Goal: Task Accomplishment & Management: Use online tool/utility

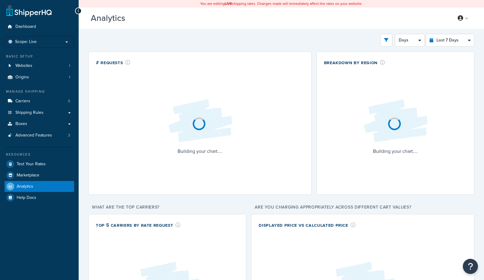
select select "last_7_days"
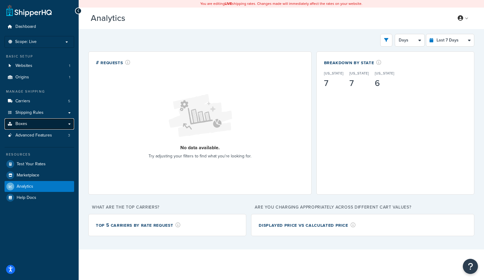
click at [32, 121] on link "Boxes" at bounding box center [40, 123] width 70 height 11
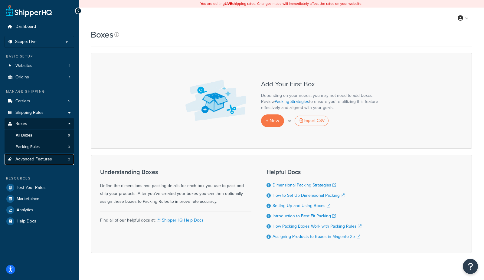
click at [31, 162] on link "Advanced Features 3" at bounding box center [40, 159] width 70 height 11
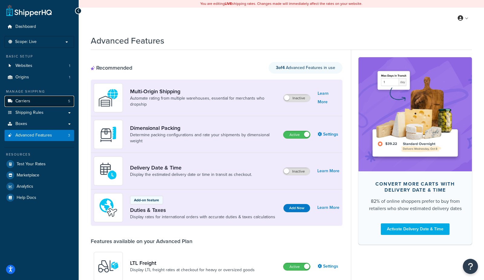
click at [36, 103] on link "Carriers 5" at bounding box center [40, 101] width 70 height 11
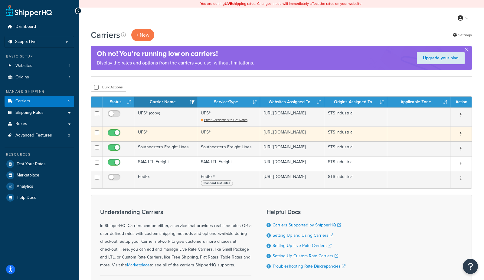
click at [158, 138] on td "UPS®" at bounding box center [165, 133] width 63 height 15
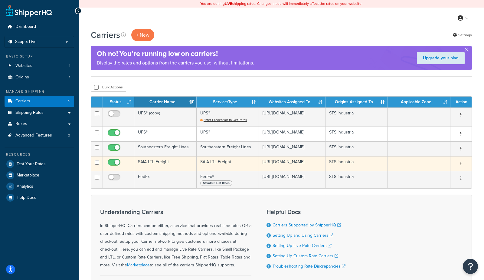
click at [157, 164] on td "SAIA LTL Freight" at bounding box center [165, 163] width 62 height 15
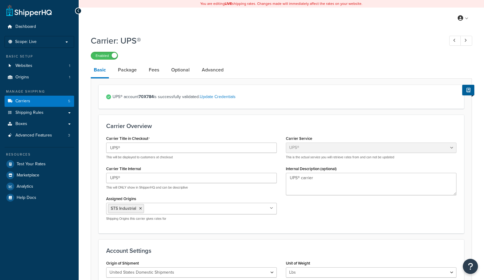
select select "ups"
click at [132, 73] on link "Package" at bounding box center [127, 70] width 25 height 15
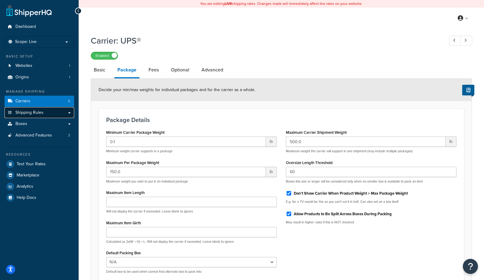
click at [26, 114] on span "Shipping Rules" at bounding box center [29, 112] width 28 height 5
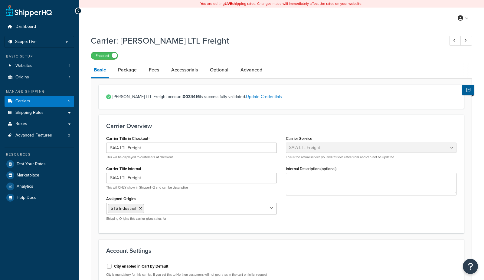
select select "saiaFreight"
click at [214, 70] on link "Optional" at bounding box center [219, 70] width 24 height 15
select select "55"
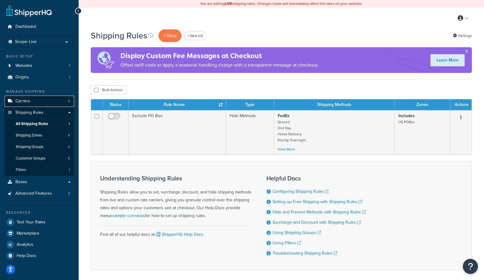
click at [16, 105] on link "Carriers 5" at bounding box center [40, 101] width 70 height 11
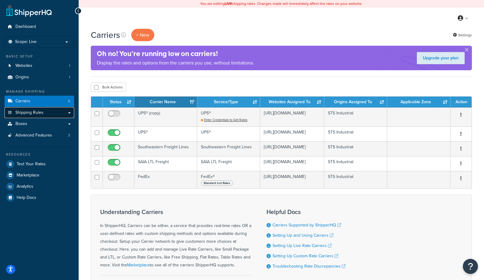
click at [21, 111] on span "Shipping Rules" at bounding box center [29, 112] width 28 height 5
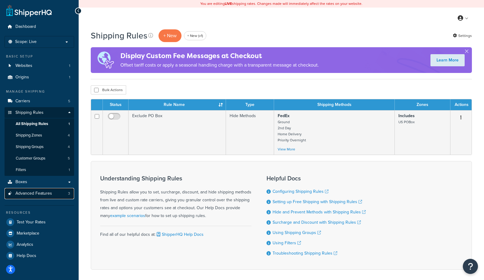
click at [42, 194] on span "Advanced Features" at bounding box center [33, 193] width 37 height 5
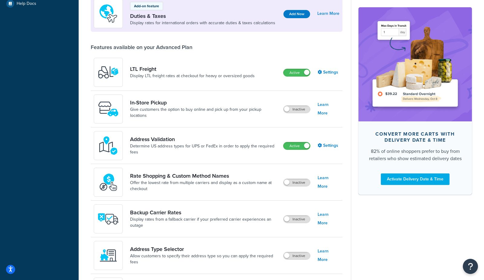
scroll to position [196, 0]
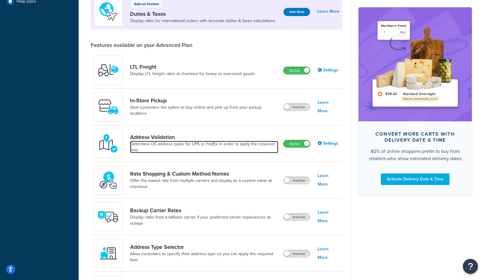
click at [143, 150] on link "Determine US address types for UPS or FedEx in order to apply the required fees" at bounding box center [204, 147] width 148 height 12
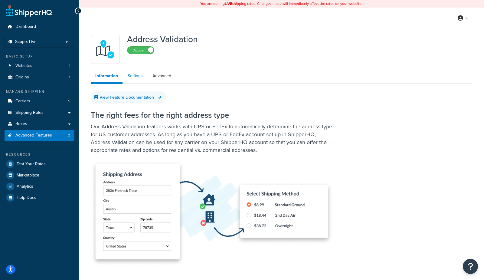
click at [129, 73] on link "Settings" at bounding box center [135, 76] width 24 height 12
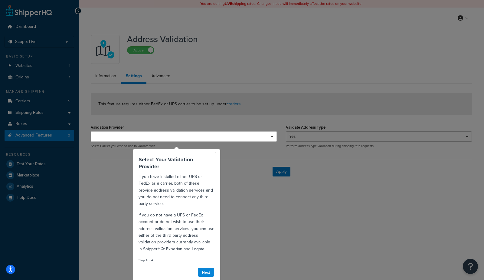
click at [216, 153] on link "×" at bounding box center [215, 152] width 2 height 6
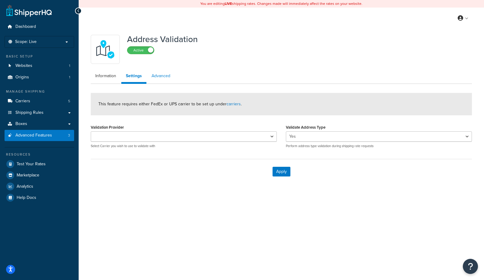
click at [159, 78] on link "Advanced" at bounding box center [161, 76] width 28 height 12
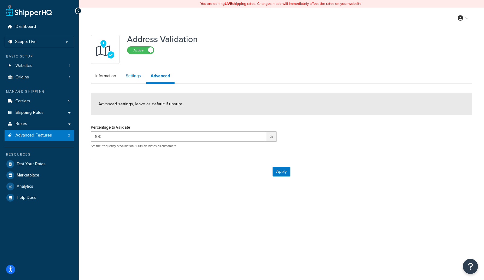
click at [133, 78] on link "Settings" at bounding box center [133, 76] width 24 height 12
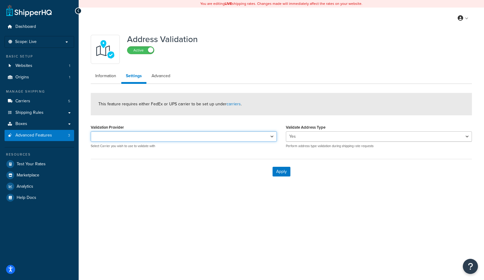
click at [128, 140] on select "UPS® UPS®" at bounding box center [184, 136] width 186 height 10
select select "162258"
click at [91, 131] on select "UPS® UPS®" at bounding box center [184, 136] width 186 height 10
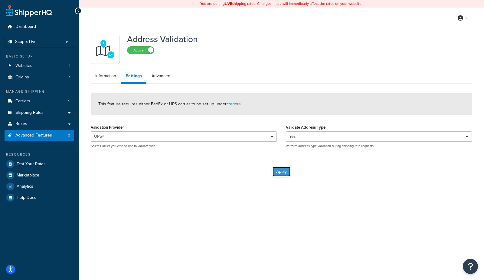
click at [278, 170] on button "Apply" at bounding box center [281, 172] width 18 height 10
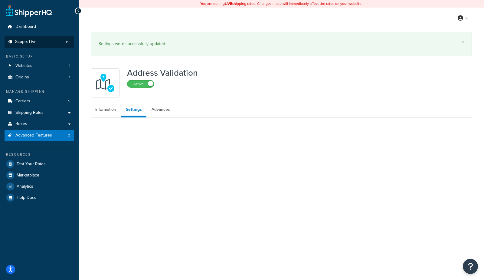
select select "162258"
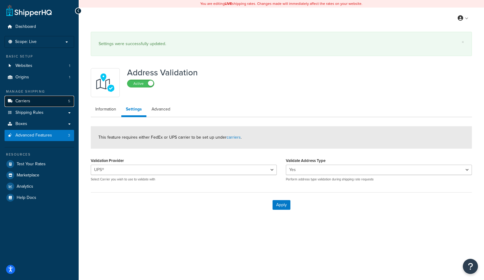
click at [18, 103] on span "Carriers" at bounding box center [22, 101] width 15 height 5
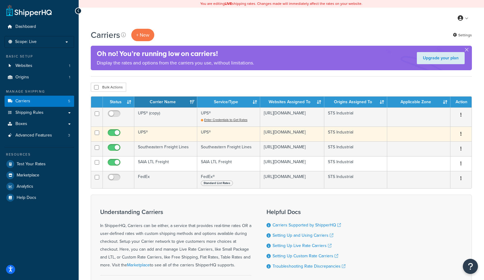
click at [163, 137] on td "UPS®" at bounding box center [165, 133] width 63 height 15
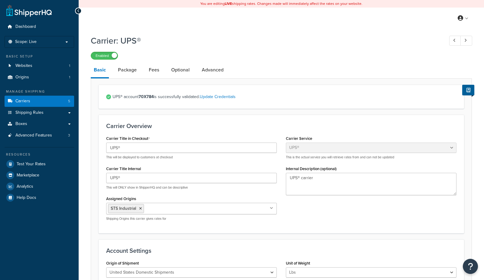
select select "ups"
click at [183, 70] on link "Optional" at bounding box center [180, 70] width 24 height 15
select select "business"
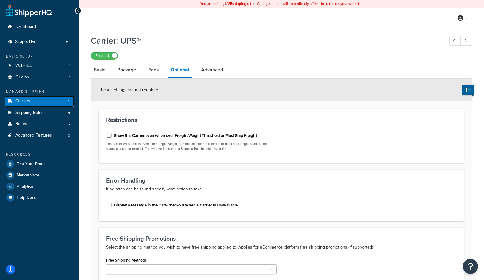
click at [34, 99] on link "Carriers 5" at bounding box center [40, 101] width 70 height 11
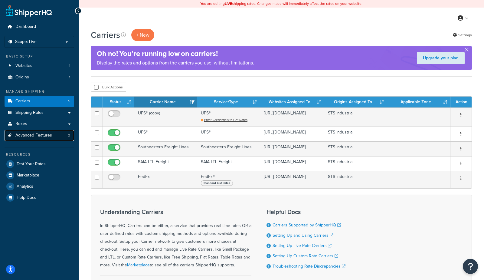
click at [52, 132] on link "Advanced Features 3" at bounding box center [40, 135] width 70 height 11
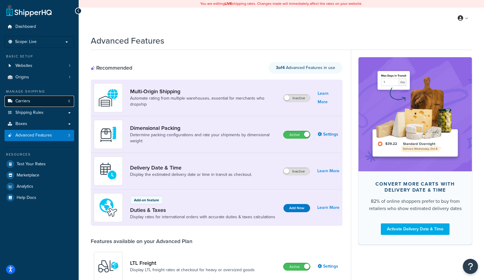
click at [15, 104] on link "Carriers 5" at bounding box center [40, 101] width 70 height 11
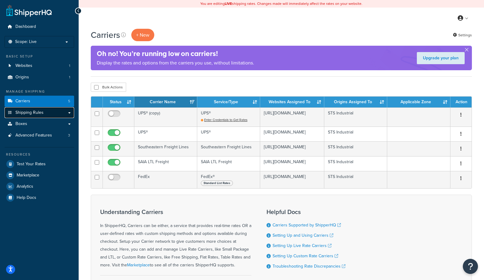
click at [40, 115] on span "Shipping Rules" at bounding box center [29, 112] width 28 height 5
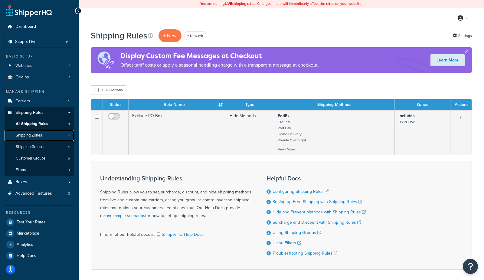
click at [43, 137] on link "Shipping Zones 4" at bounding box center [40, 135] width 70 height 11
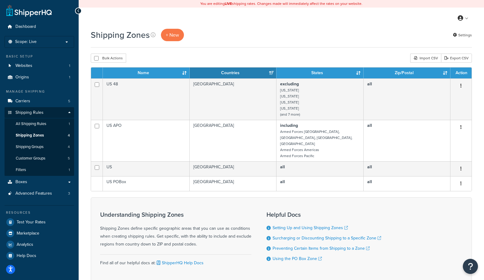
click at [255, 43] on div "Shipping Zones + New Settings" at bounding box center [281, 38] width 381 height 19
click at [51, 66] on link "Websites 1" at bounding box center [40, 65] width 70 height 11
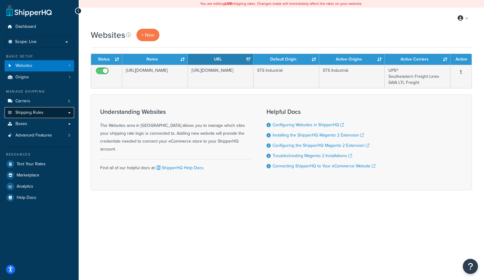
click at [26, 114] on span "Shipping Rules" at bounding box center [29, 112] width 28 height 5
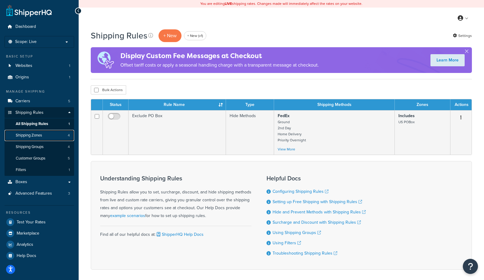
click at [40, 138] on link "Shipping Zones 4" at bounding box center [40, 135] width 70 height 11
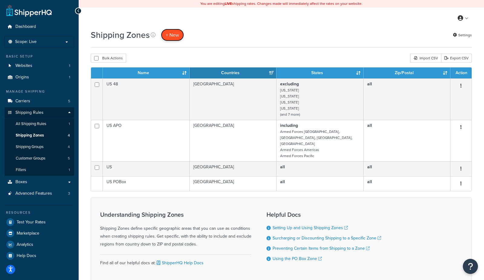
click at [166, 34] on span "+ New" at bounding box center [172, 34] width 13 height 7
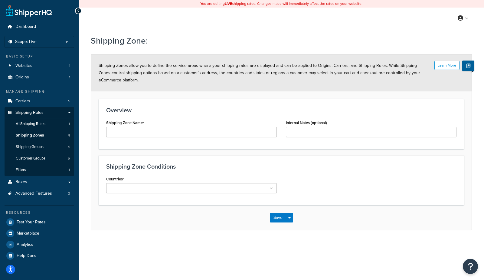
click at [138, 188] on input "Countries" at bounding box center [135, 188] width 54 height 7
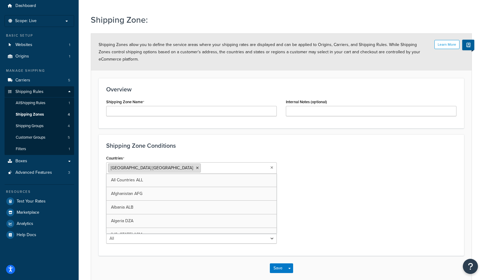
scroll to position [27, 0]
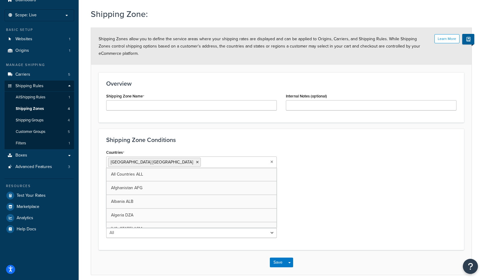
drag, startPoint x: 135, startPoint y: 160, endPoint x: 134, endPoint y: 156, distance: 3.7
click at [135, 160] on span "United States USA" at bounding box center [152, 162] width 82 height 6
click at [134, 147] on div "Shipping Zone Conditions Countries United States USA All Countries ALL Afghanis…" at bounding box center [281, 188] width 365 height 121
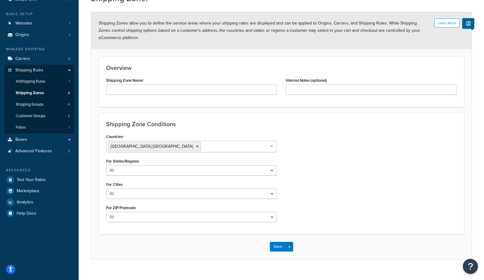
scroll to position [43, 0]
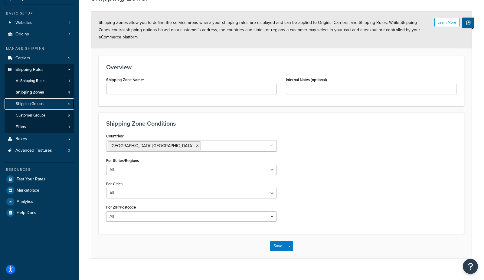
click at [38, 103] on span "Shipping Groups" at bounding box center [30, 103] width 28 height 5
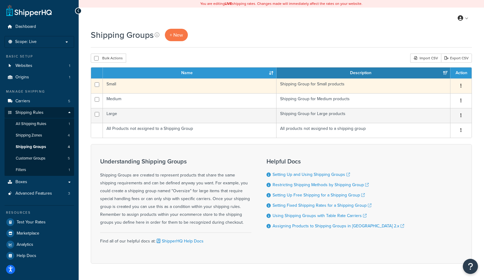
click at [154, 87] on td "Small" at bounding box center [190, 85] width 174 height 15
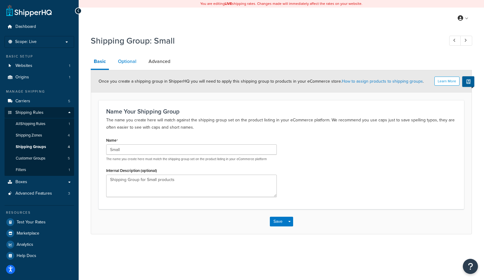
click at [127, 62] on link "Optional" at bounding box center [127, 61] width 24 height 15
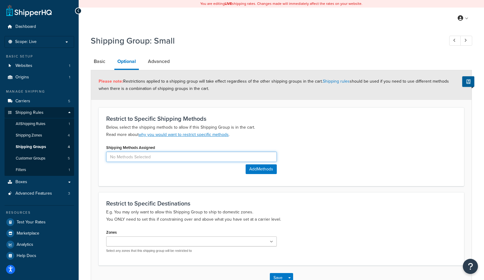
click at [147, 156] on input at bounding box center [191, 156] width 171 height 10
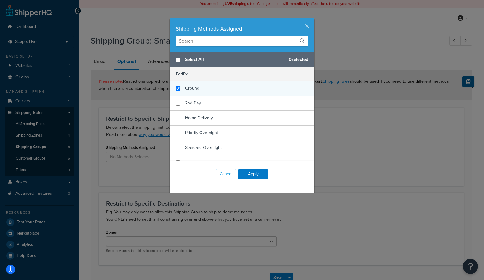
checkbox input "true"
click at [202, 90] on div "Ground" at bounding box center [242, 88] width 145 height 15
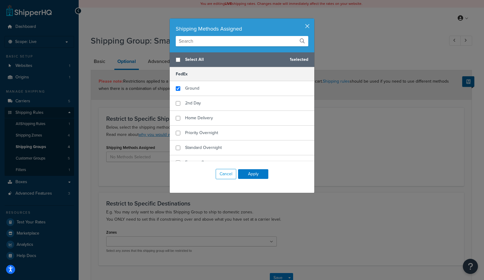
click at [313, 20] on button "button" at bounding box center [314, 19] width 2 height 2
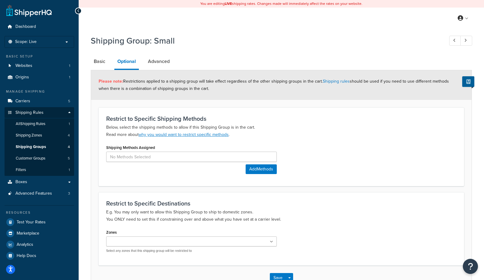
click at [306, 28] on div "My Profile Billing Global Settings Contact Us Logout" at bounding box center [281, 18] width 405 height 21
click at [46, 148] on link "Shipping Groups 4" at bounding box center [40, 146] width 70 height 11
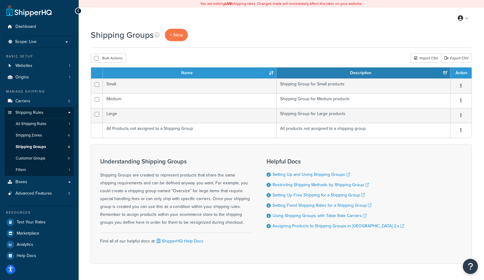
click at [255, 47] on div "Shipping Groups + New" at bounding box center [281, 38] width 381 height 19
click at [281, 59] on div "Bulk Actions Duplicate [GEOGRAPHIC_DATA] Import CSV Export CSV" at bounding box center [281, 58] width 381 height 9
click at [45, 220] on link "Test Your Rates" at bounding box center [40, 221] width 70 height 11
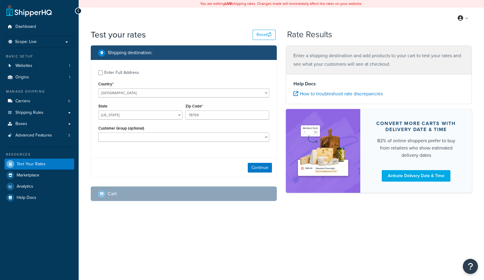
select select "[GEOGRAPHIC_DATA]"
click at [253, 168] on button "Continue" at bounding box center [260, 168] width 24 height 10
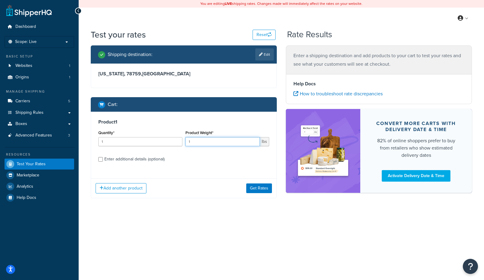
drag, startPoint x: 221, startPoint y: 143, endPoint x: 169, endPoint y: 142, distance: 51.7
click at [169, 142] on div "Quantity* 1 Product Weight* 1 lbs" at bounding box center [184, 139] width 174 height 22
type input "2"
click at [130, 158] on div "Enter additional details (optional)" at bounding box center [134, 159] width 60 height 8
click at [103, 158] on input "Enter additional details (optional)" at bounding box center [100, 159] width 5 height 5
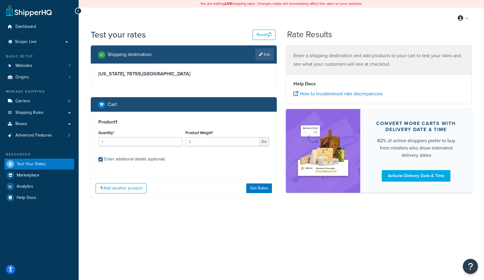
checkbox input "true"
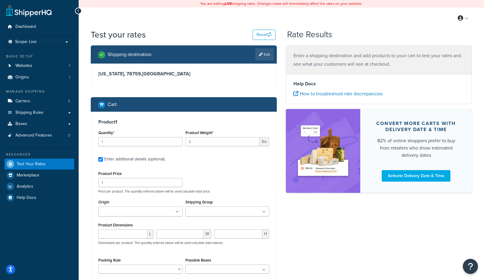
click at [208, 209] on input "Shipping Group" at bounding box center [214, 211] width 54 height 7
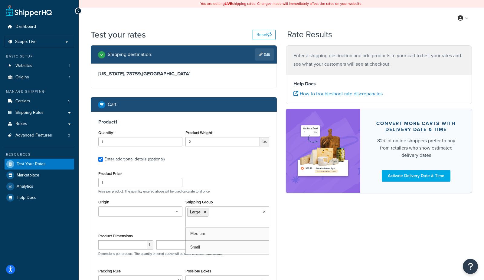
click at [354, 231] on div "Shipping destination : Edit [US_STATE], 78759 , [GEOGRAPHIC_DATA] Cart : Produc…" at bounding box center [281, 191] width 390 height 292
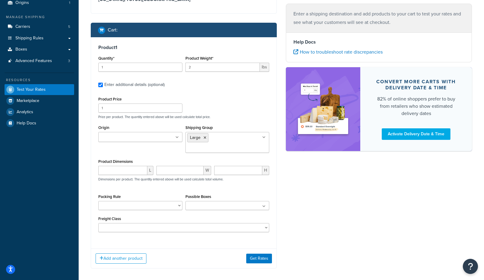
scroll to position [84, 0]
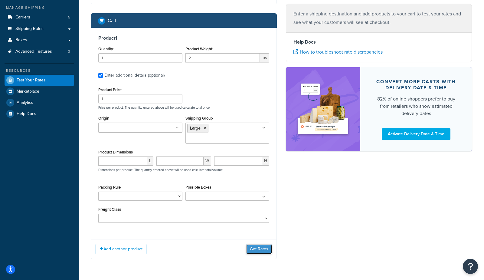
click at [253, 244] on button "Get Rates" at bounding box center [259, 249] width 26 height 10
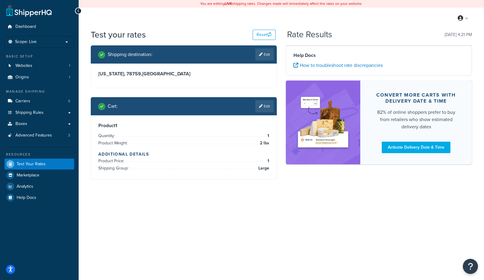
scroll to position [0, 0]
